Goal: Find specific page/section: Find specific page/section

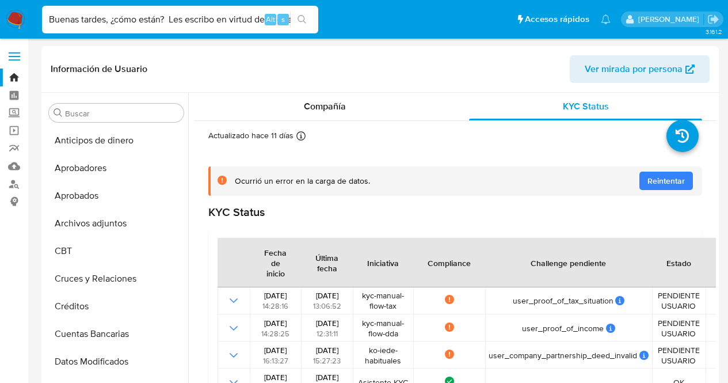
select select "10"
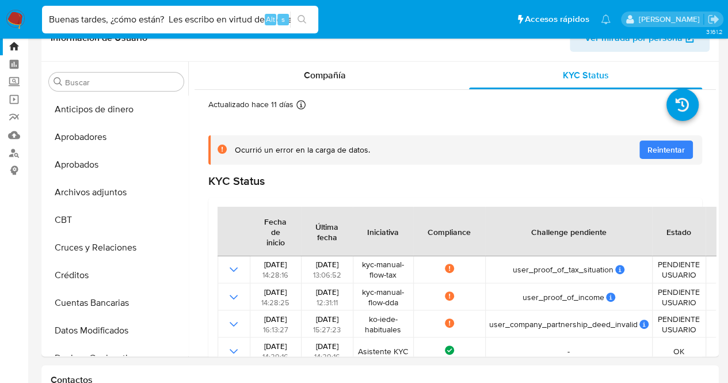
scroll to position [36, 0]
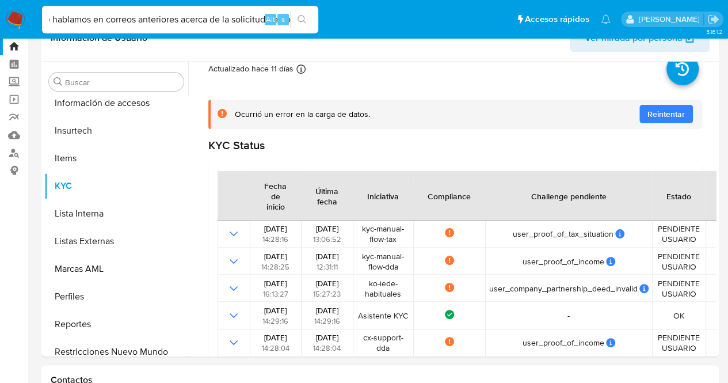
type input "Buenas tardes, ¿cómo están? Les escribo en virtud de lo que hablamos en correos…"
click at [158, 16] on input "Buenas tardes, ¿cómo están? Les escribo en virtud de lo que hablamos en correos…" at bounding box center [180, 19] width 276 height 15
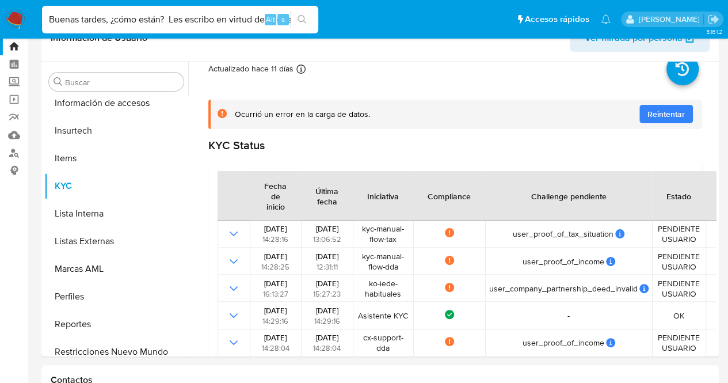
click at [158, 16] on input "Buenas tardes, ¿cómo están? Les escribo en virtud de lo que hablamos en correos…" at bounding box center [180, 19] width 276 height 15
paste input "246457501"
type input "246457501"
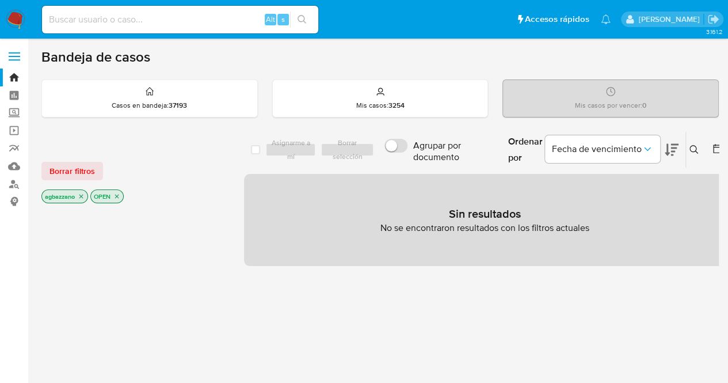
click at [155, 12] on input at bounding box center [180, 19] width 276 height 15
paste input "246457501"
type input "246457501"
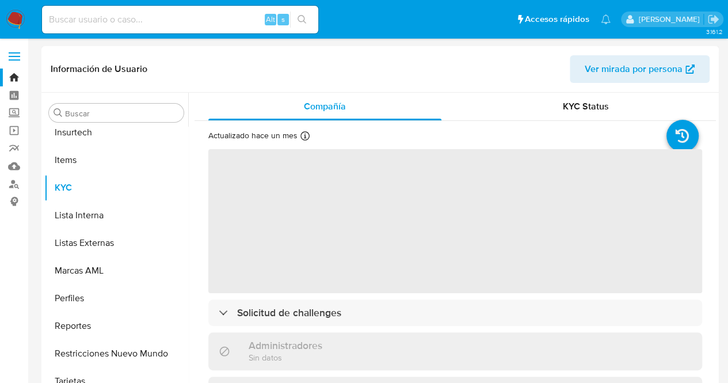
scroll to position [569, 0]
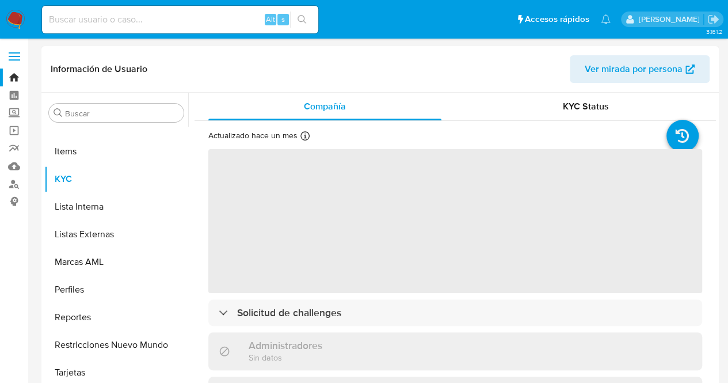
select select "10"
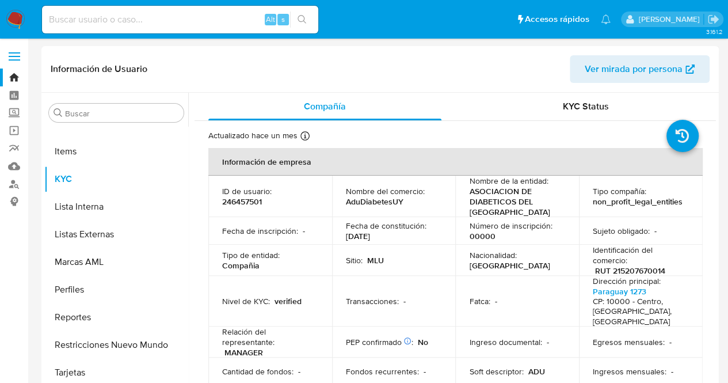
click at [244, 201] on p "246457501" at bounding box center [242, 201] width 40 height 10
click at [511, 233] on div "Número de inscripción : 00000" at bounding box center [517, 231] width 96 height 21
click at [389, 230] on p "Fecha de constitución :" at bounding box center [386, 226] width 81 height 10
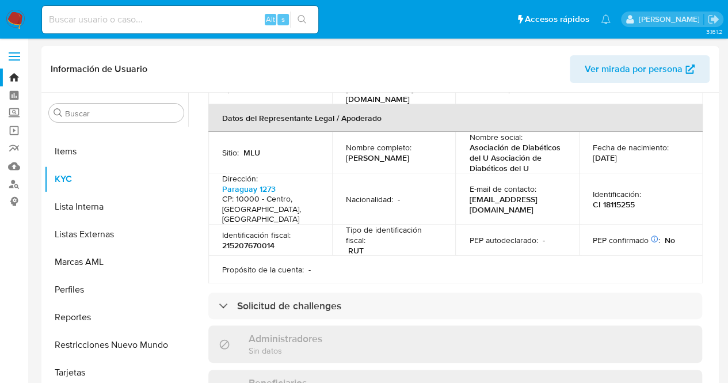
scroll to position [369, 0]
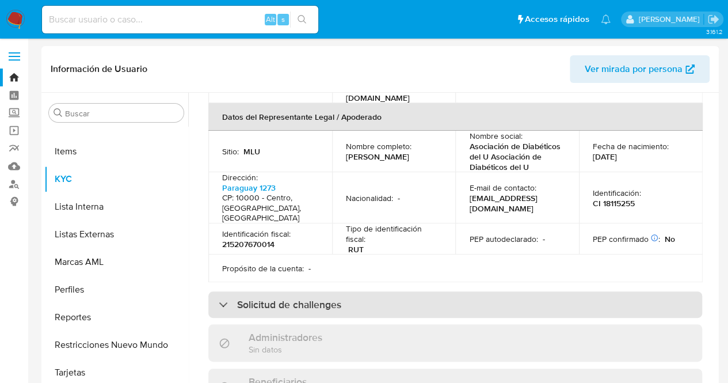
click at [369, 291] on div "Solicitud de challenges" at bounding box center [455, 304] width 494 height 26
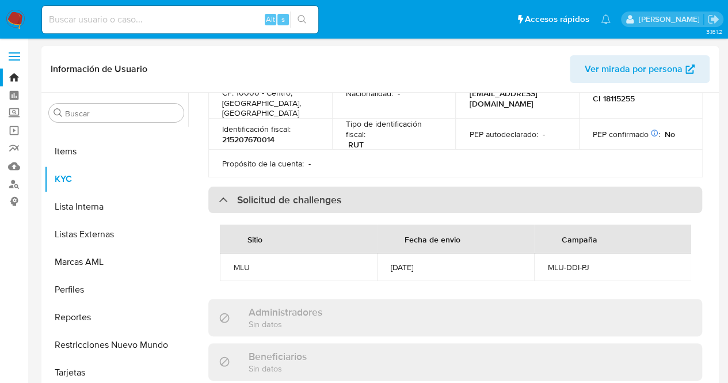
scroll to position [484, 0]
